Goal: Navigation & Orientation: Understand site structure

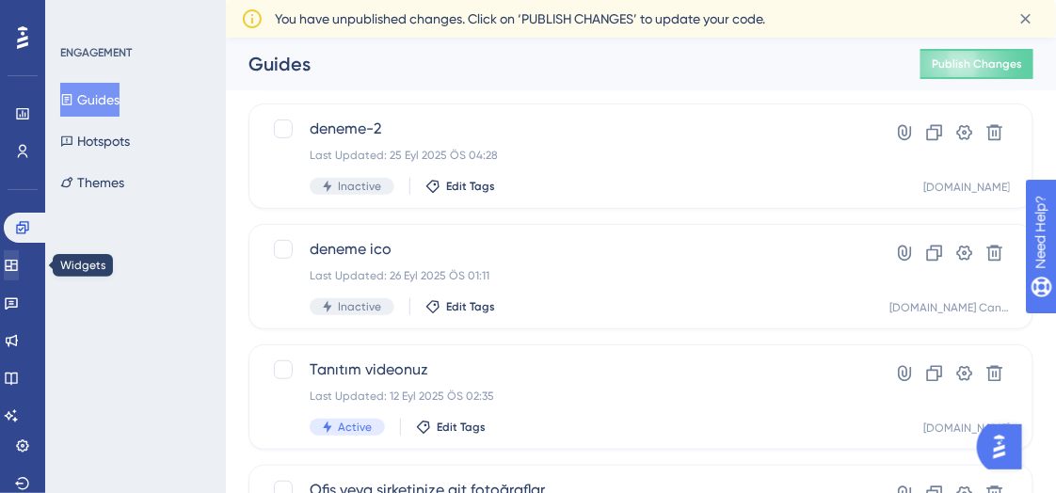
scroll to position [192, 0]
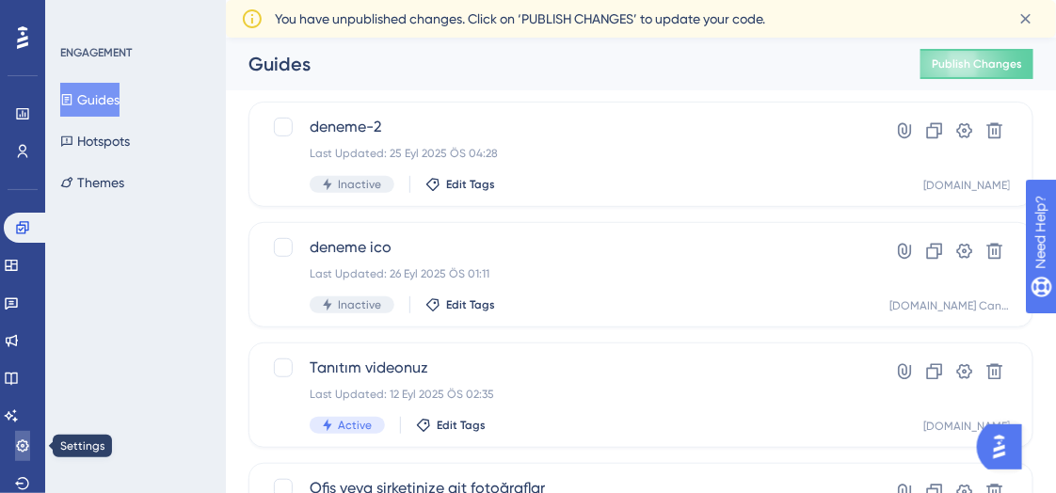
click at [23, 445] on icon at bounding box center [22, 446] width 15 height 15
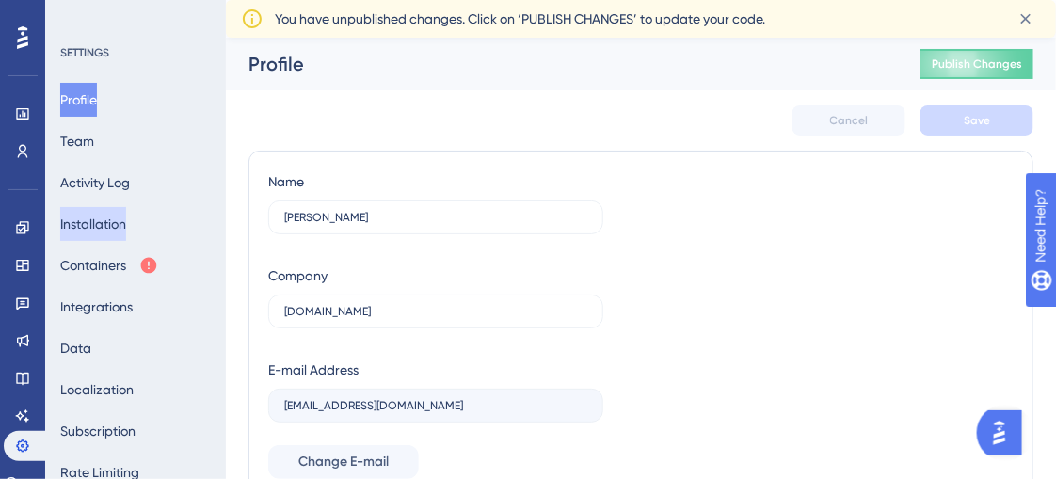
click at [126, 222] on button "Installation" at bounding box center [93, 224] width 66 height 34
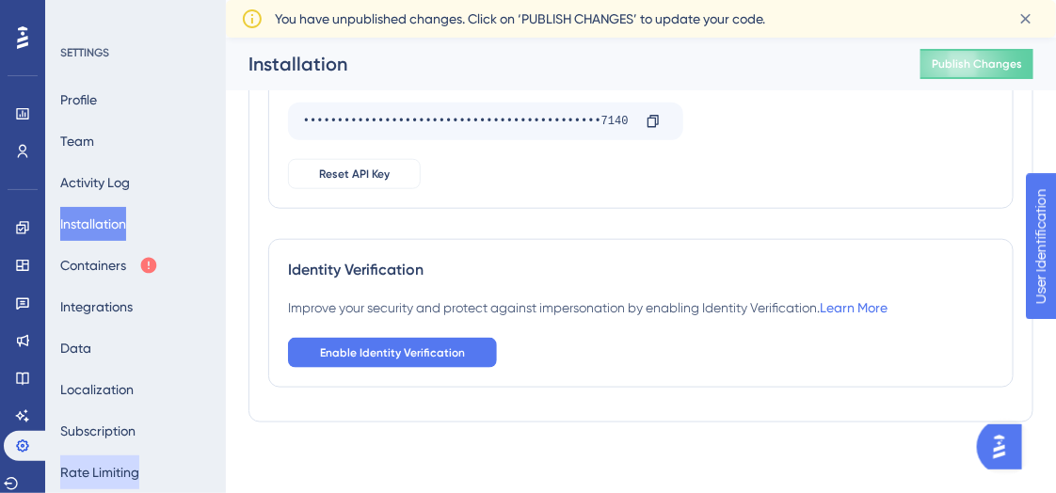
scroll to position [493, 0]
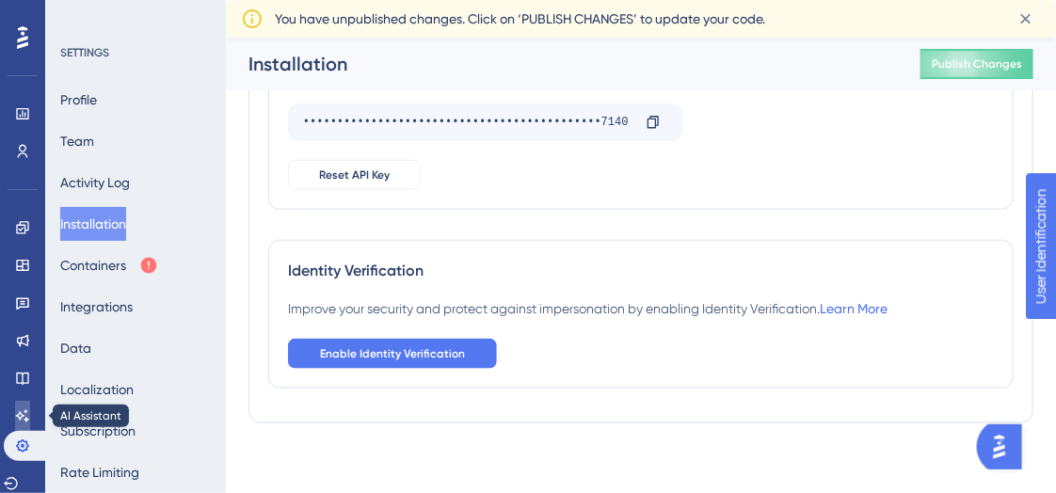
click at [24, 417] on icon at bounding box center [22, 415] width 15 height 15
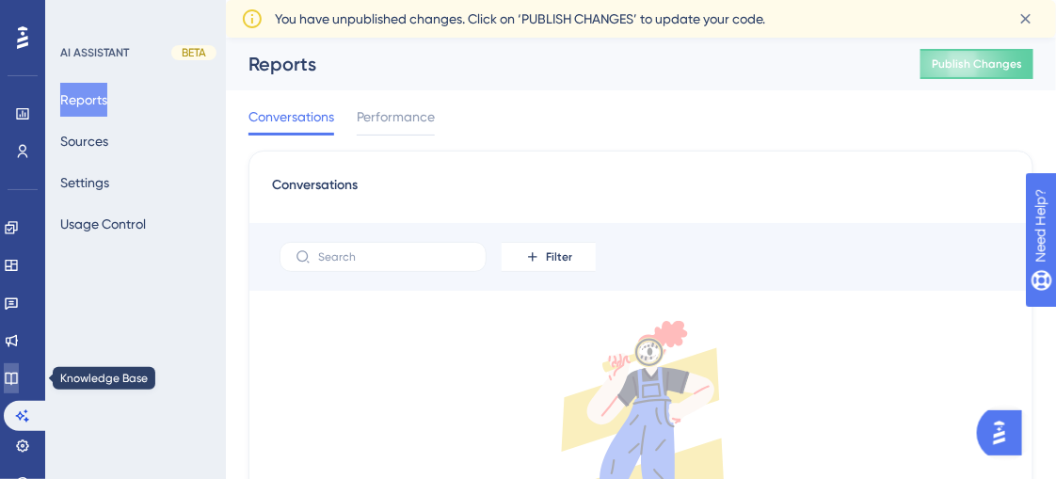
click at [19, 371] on icon at bounding box center [11, 378] width 15 height 15
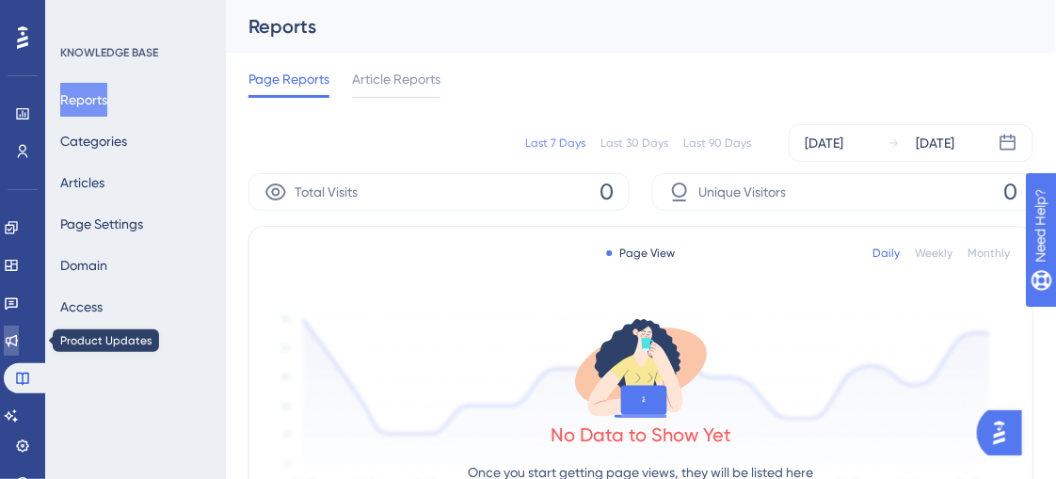
click at [19, 336] on icon at bounding box center [11, 340] width 15 height 15
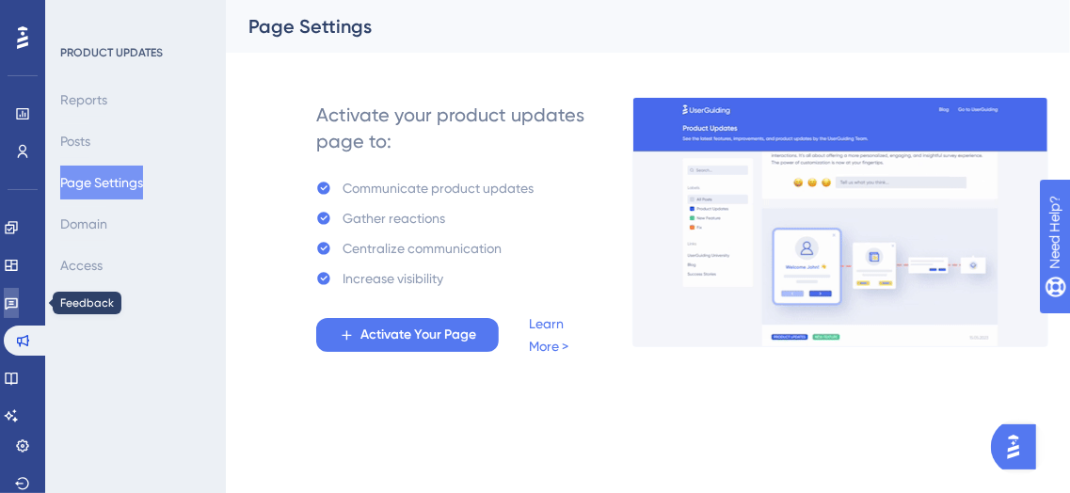
click at [19, 301] on icon at bounding box center [11, 302] width 15 height 15
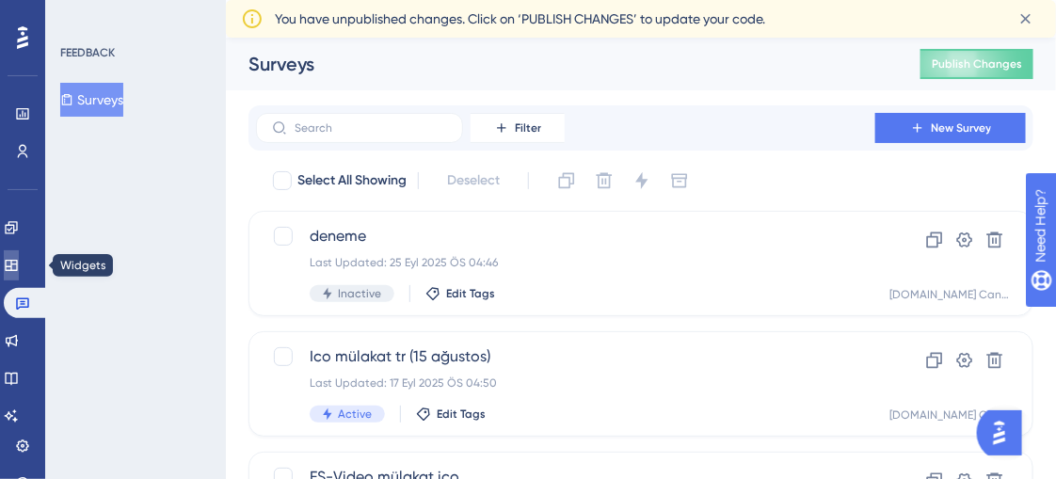
click at [19, 265] on icon at bounding box center [11, 265] width 15 height 15
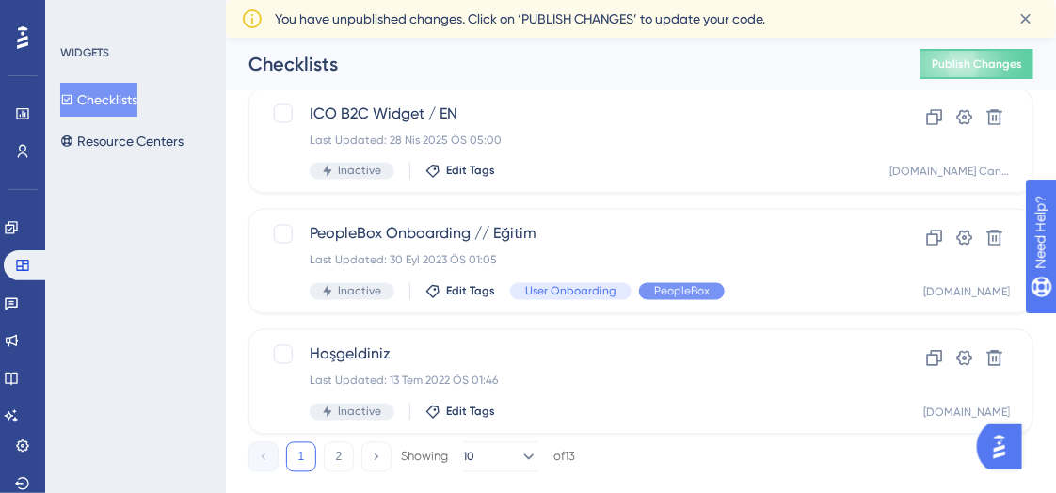
scroll to position [966, 0]
